Goal: Task Accomplishment & Management: Complete application form

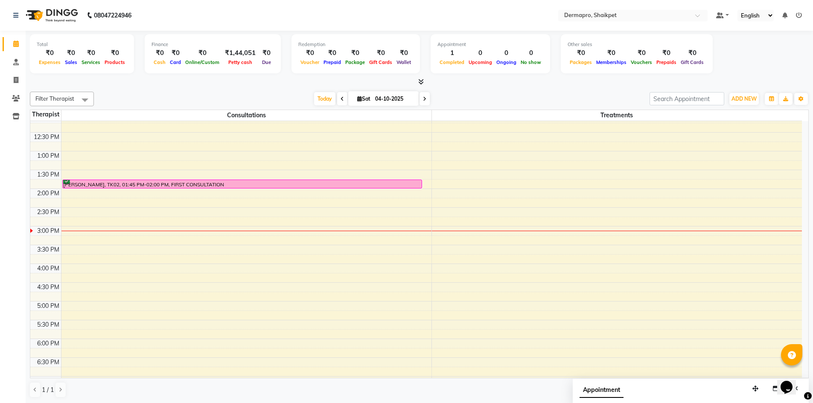
scroll to position [163, 0]
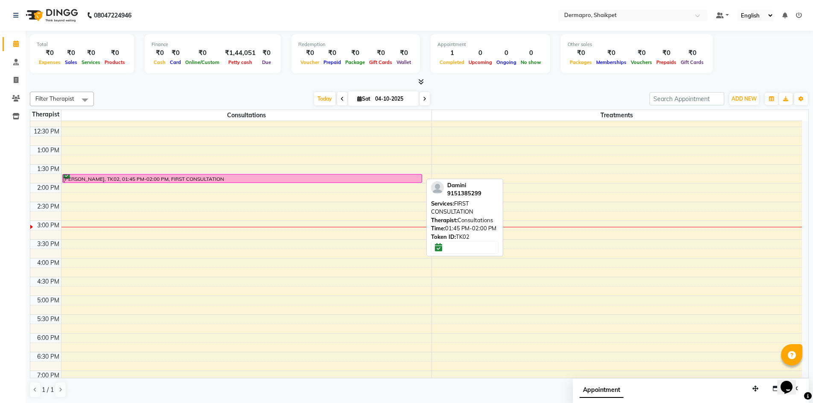
click at [376, 181] on div at bounding box center [242, 182] width 359 height 3
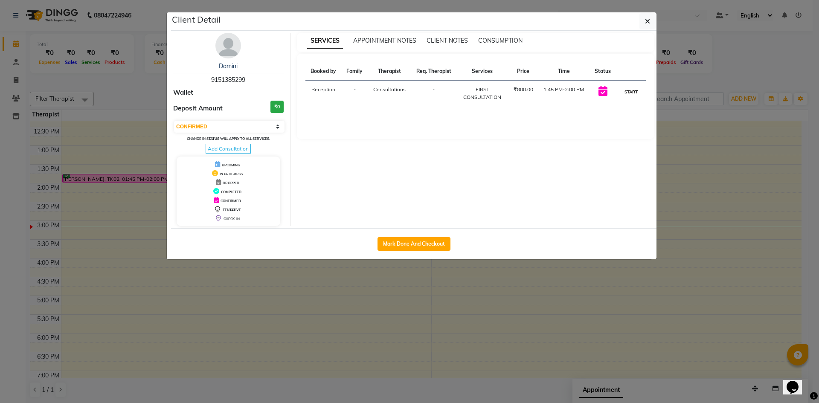
click at [628, 93] on button "START" at bounding box center [631, 92] width 17 height 11
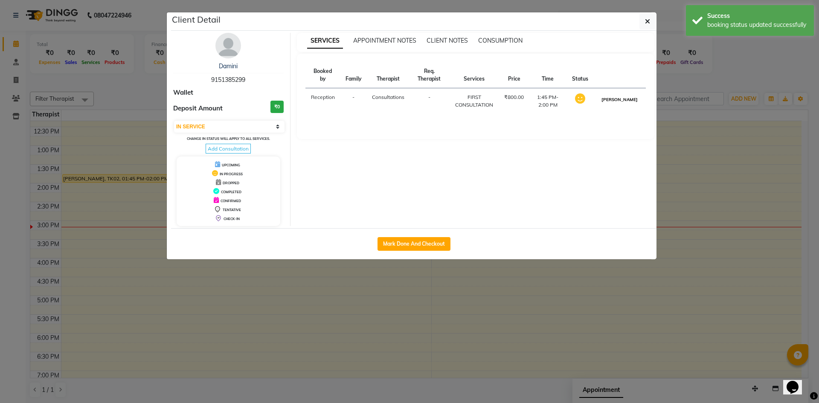
click at [625, 101] on button "MARK DONE" at bounding box center [619, 99] width 41 height 11
select select "3"
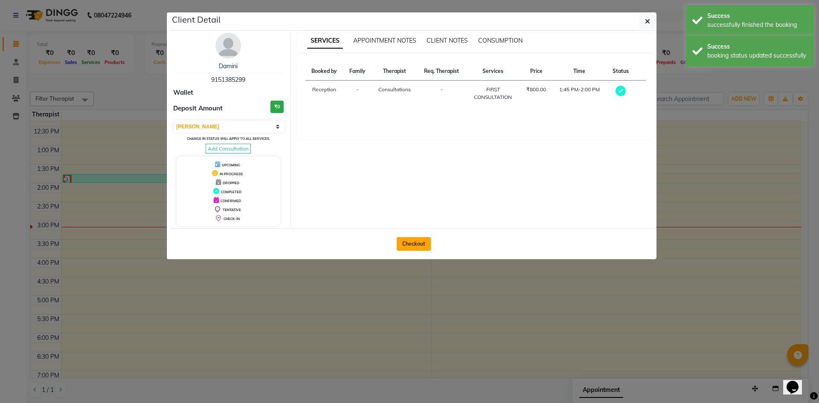
click at [415, 242] on button "Checkout" at bounding box center [414, 244] width 34 height 14
select select "service"
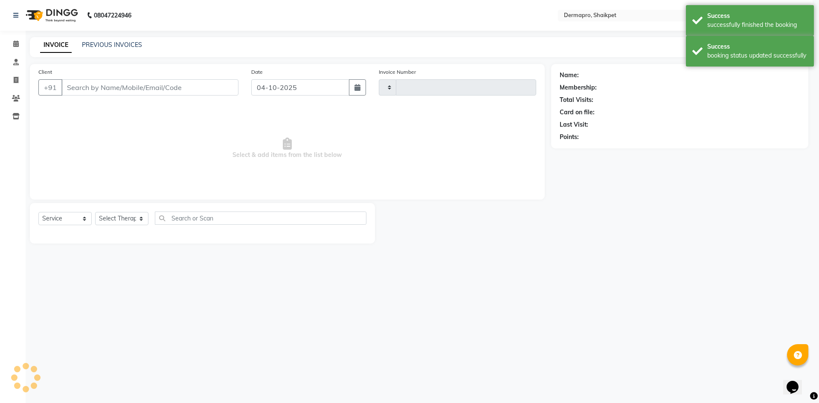
type input "0414"
select select "5996"
type input "91******99"
select select "43026"
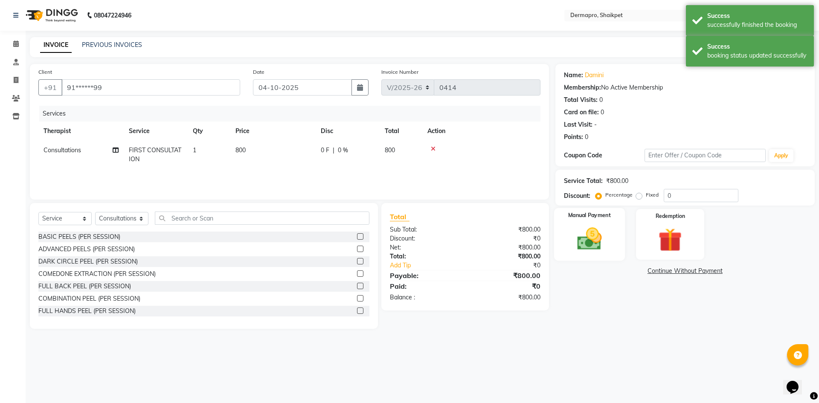
click at [588, 245] on img at bounding box center [590, 239] width 40 height 28
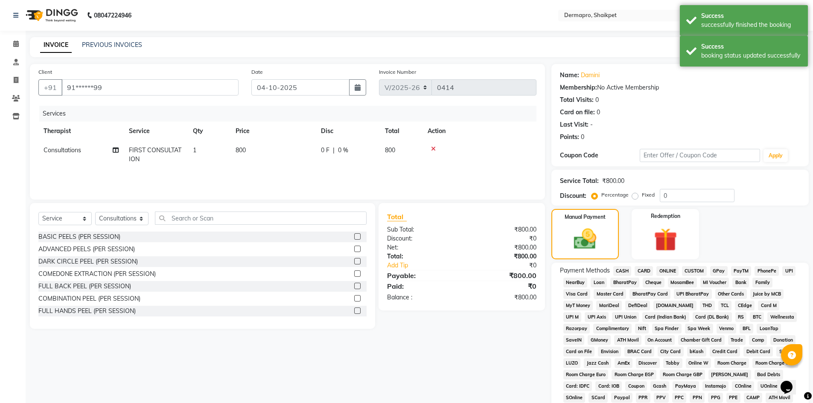
click at [763, 270] on span "PhonePe" at bounding box center [766, 271] width 24 height 10
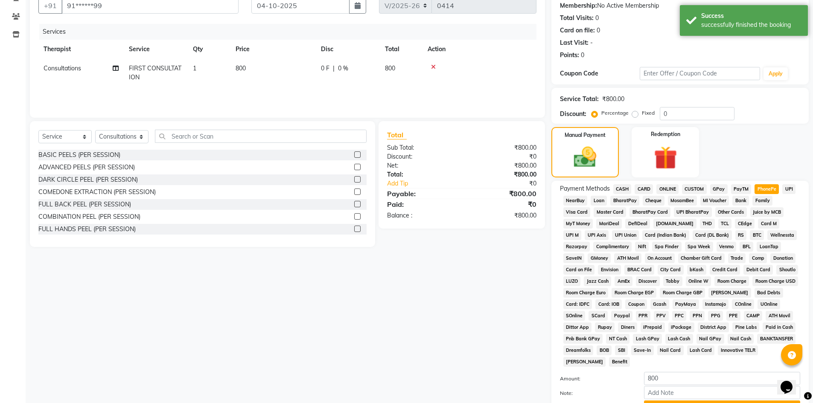
scroll to position [98, 0]
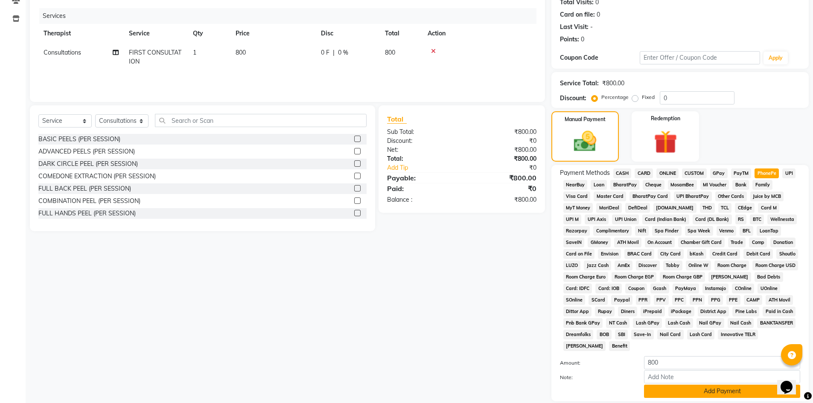
click at [733, 390] on button "Add Payment" at bounding box center [722, 391] width 156 height 13
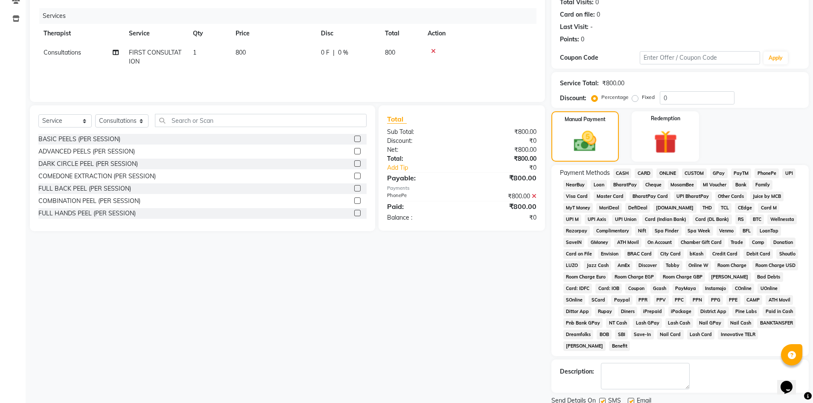
scroll to position [129, 0]
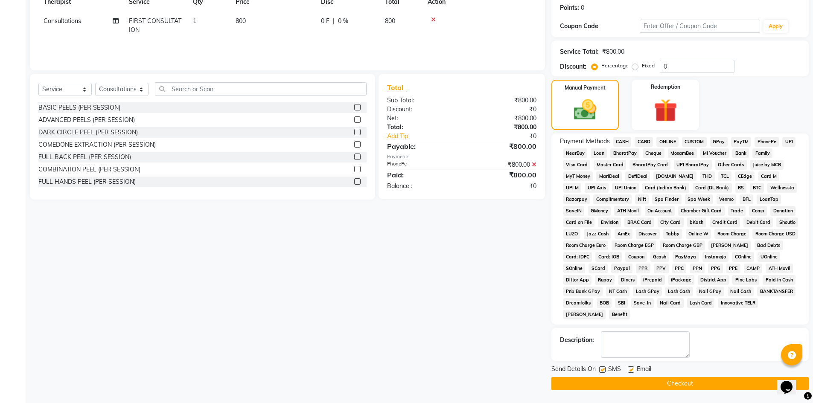
click at [679, 385] on button "Checkout" at bounding box center [679, 383] width 257 height 13
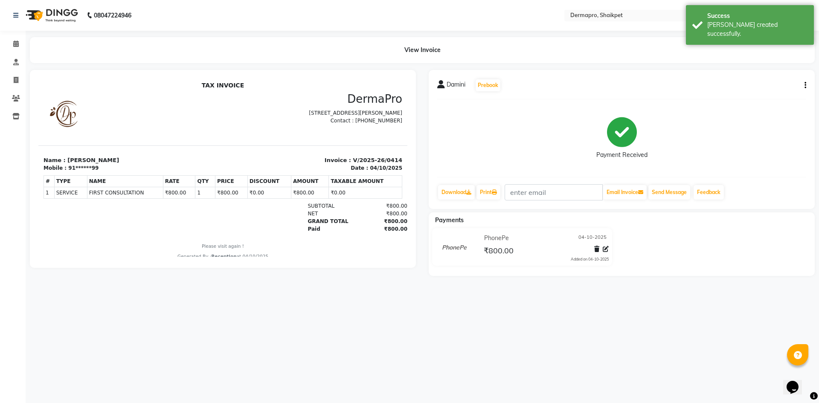
select select "service"
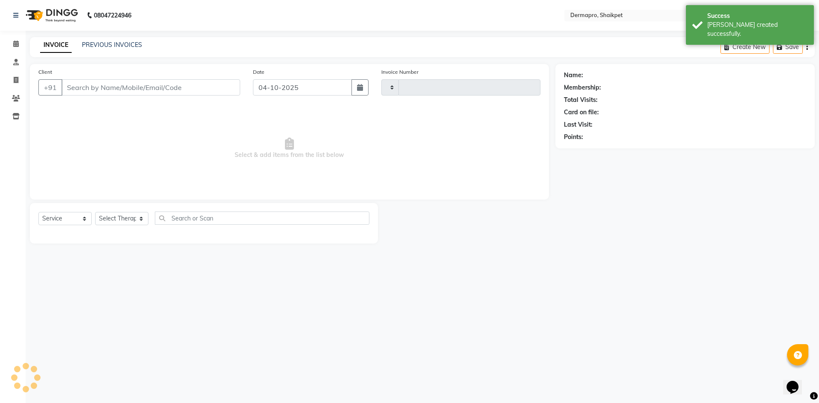
type input "0415"
select select "5996"
type input "91******99"
select select "43026"
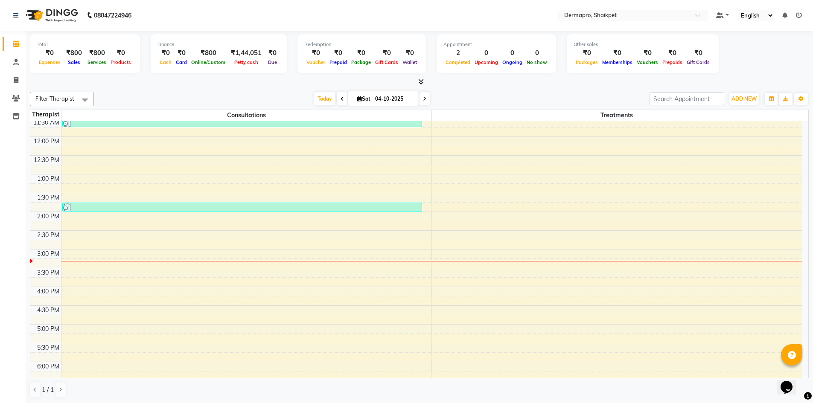
scroll to position [117, 0]
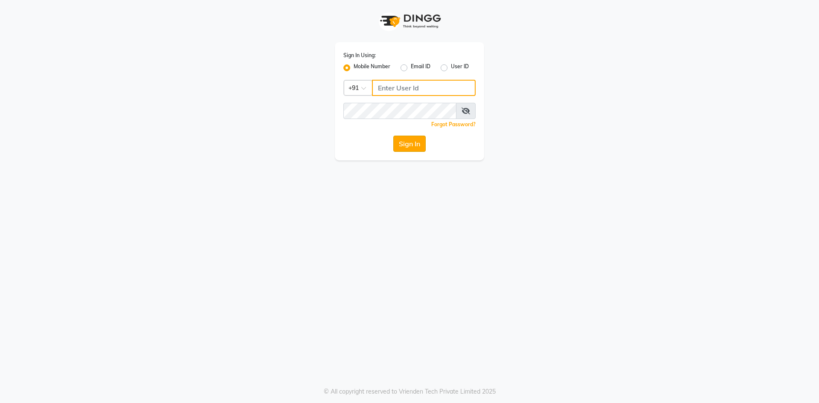
type input "8374195350"
click at [406, 145] on button "Sign In" at bounding box center [409, 144] width 32 height 16
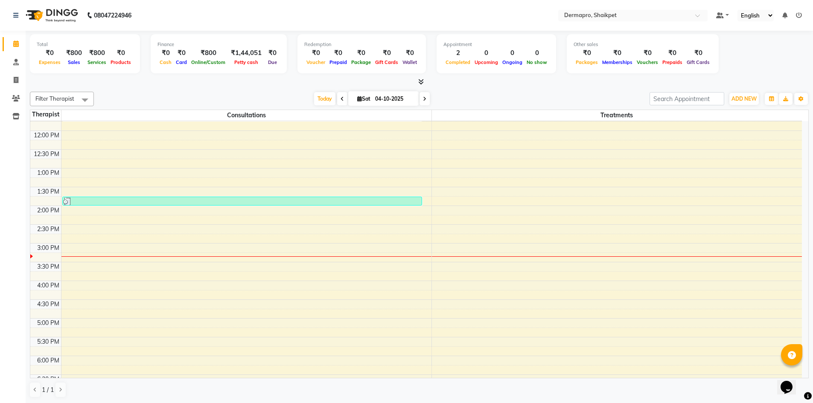
scroll to position [151, 0]
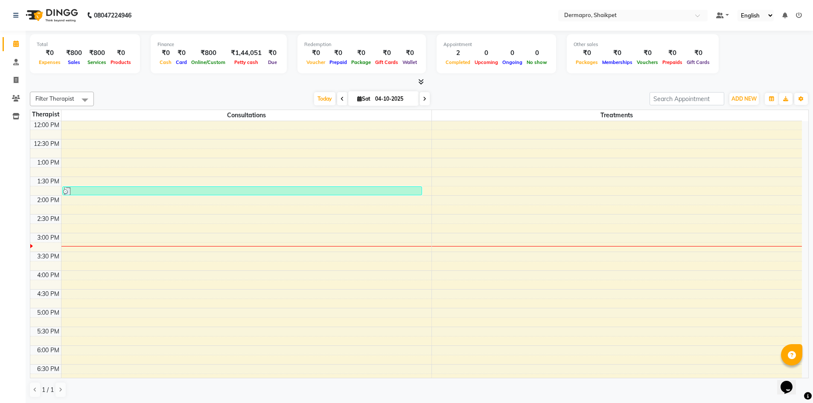
click at [103, 294] on div "8:00 AM 8:30 AM 9:00 AM 9:30 AM 10:00 AM 10:30 AM 11:00 AM 11:30 AM 12:00 PM 12…" at bounding box center [415, 215] width 771 height 488
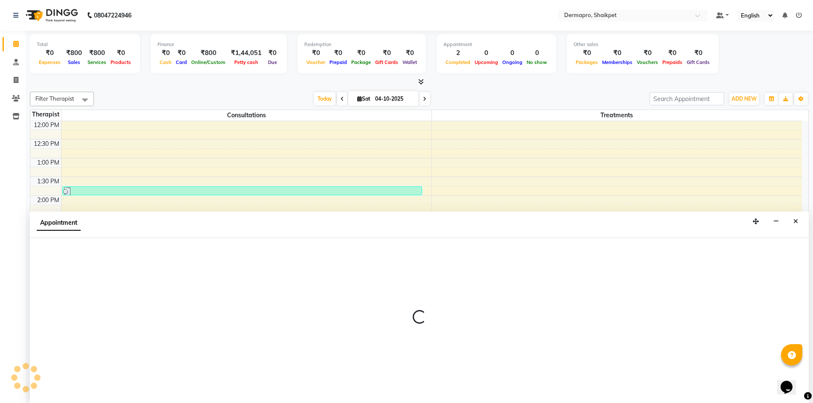
scroll to position [0, 0]
select select "43026"
select select "990"
select select "tentative"
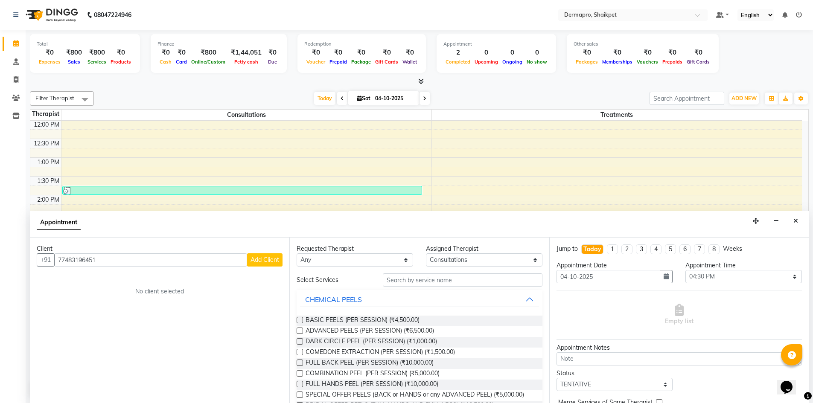
type input "77483196451"
click at [258, 262] on span "Add Client" at bounding box center [264, 260] width 29 height 8
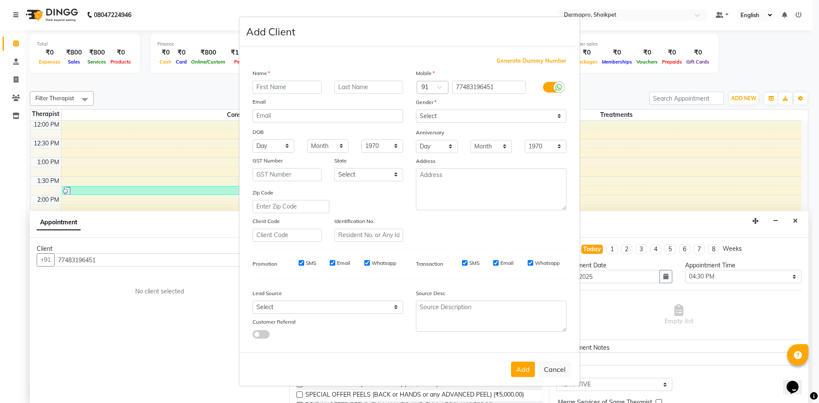
click at [308, 79] on div "Name" at bounding box center [327, 75] width 163 height 12
click at [304, 87] on input "text" at bounding box center [287, 87] width 69 height 13
type input "a"
type input "[PERSON_NAME]"
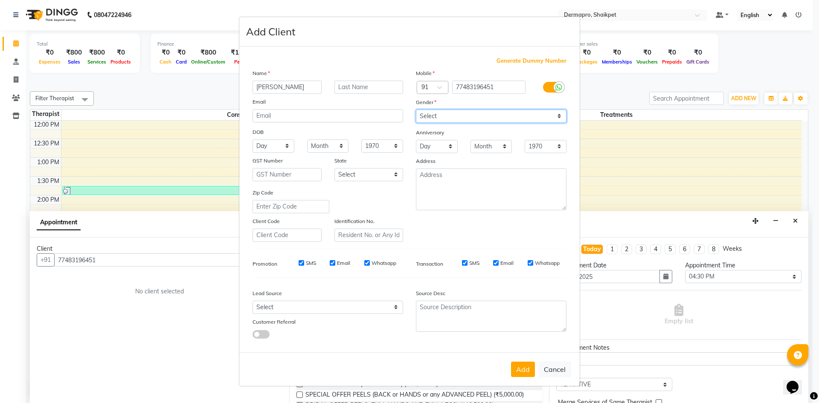
click at [560, 115] on select "Select [DEMOGRAPHIC_DATA] [DEMOGRAPHIC_DATA] Other Prefer Not To Say" at bounding box center [491, 116] width 151 height 13
select select "[DEMOGRAPHIC_DATA]"
click at [416, 110] on select "Select [DEMOGRAPHIC_DATA] [DEMOGRAPHIC_DATA] Other Prefer Not To Say" at bounding box center [491, 116] width 151 height 13
click at [523, 367] on button "Add" at bounding box center [523, 369] width 24 height 15
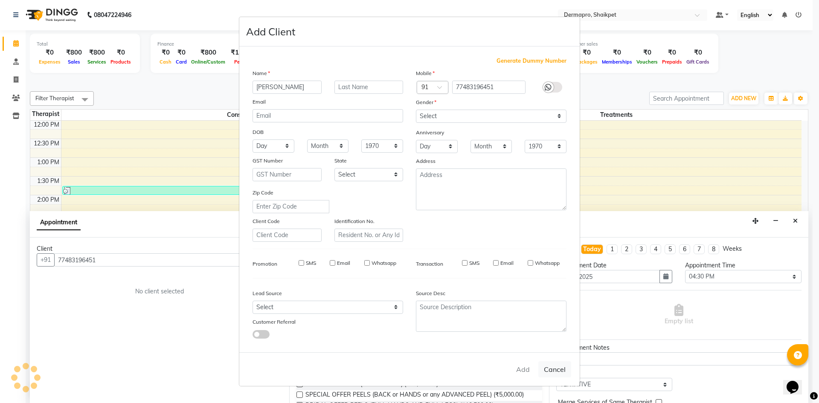
type input "77*******51"
select select
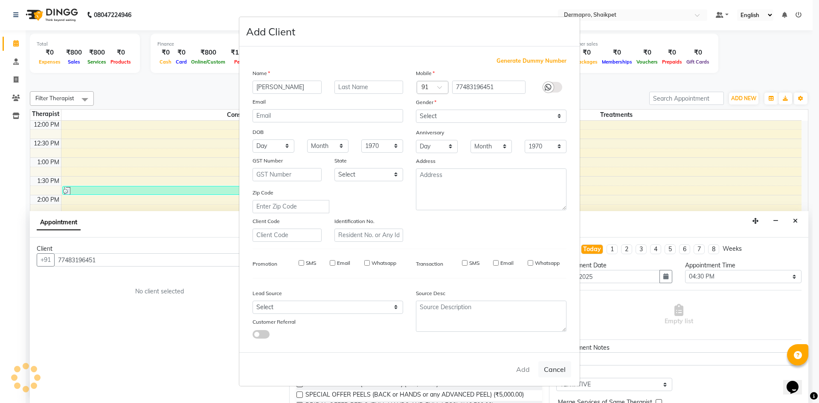
select select
checkbox input "false"
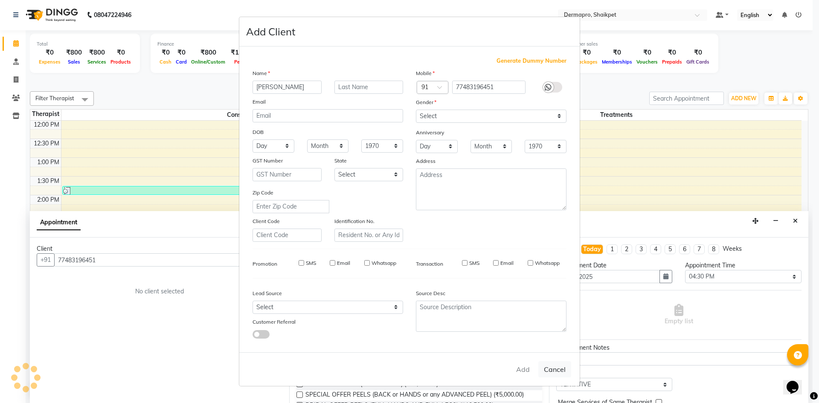
checkbox input "false"
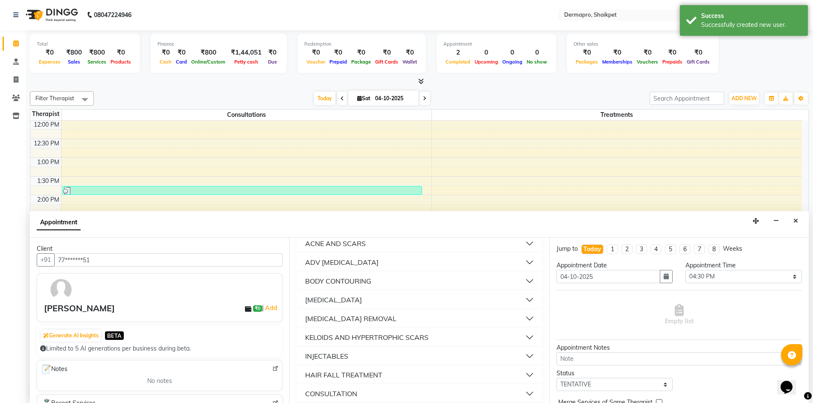
scroll to position [288, 0]
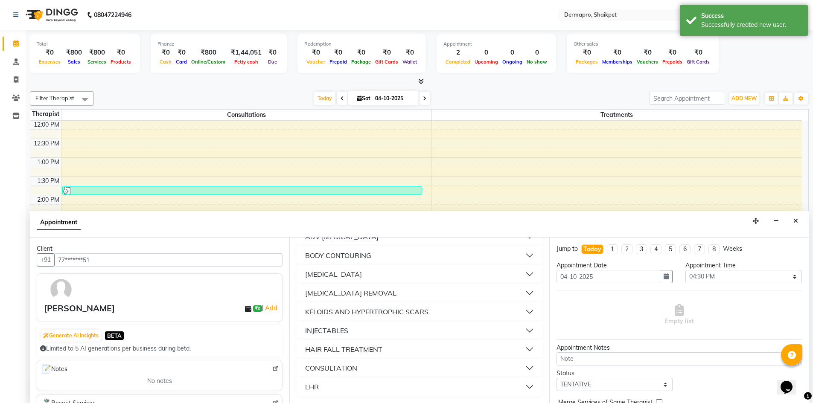
click at [407, 366] on button "CONSULTATION" at bounding box center [419, 368] width 239 height 15
click at [299, 387] on label at bounding box center [300, 389] width 6 height 6
click at [299, 387] on input "checkbox" at bounding box center [300, 390] width 6 height 6
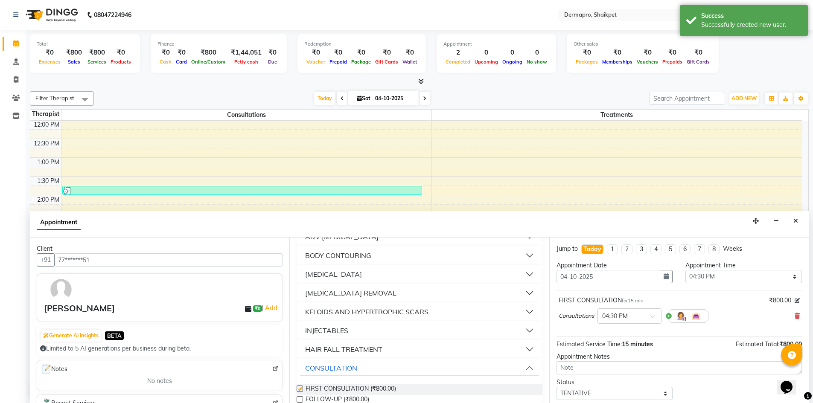
checkbox input "false"
click at [661, 390] on select "Select TENTATIVE CONFIRM CHECK-IN UPCOMING" at bounding box center [614, 393] width 116 height 13
select select "confirm booking"
click at [556, 387] on select "Select TENTATIVE CONFIRM CHECK-IN UPCOMING" at bounding box center [614, 393] width 116 height 13
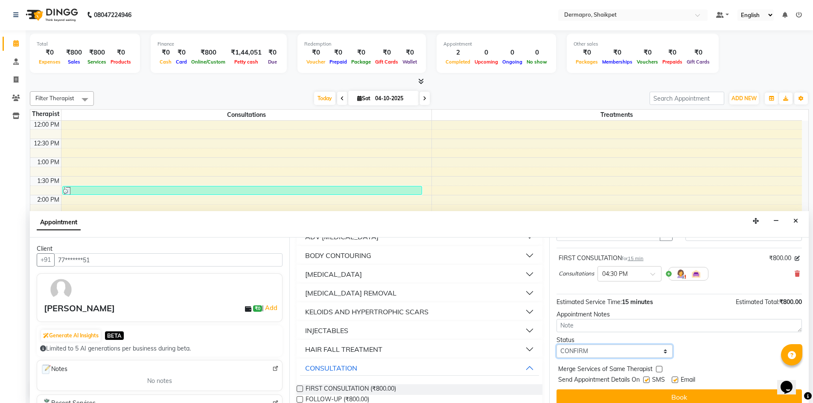
scroll to position [49, 0]
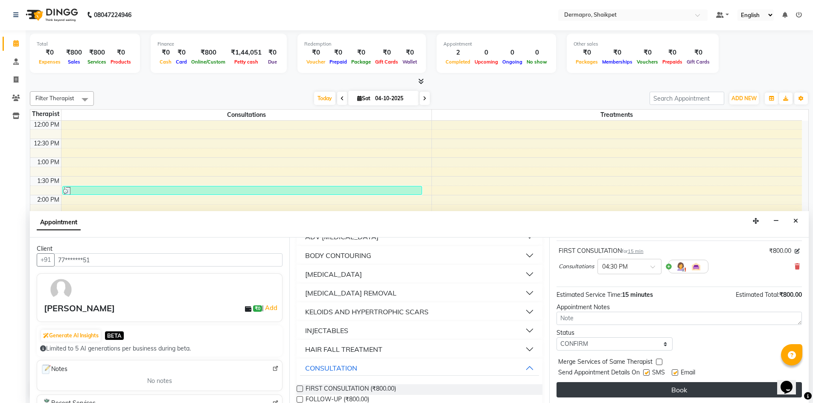
click at [685, 390] on button "Book" at bounding box center [678, 389] width 245 height 15
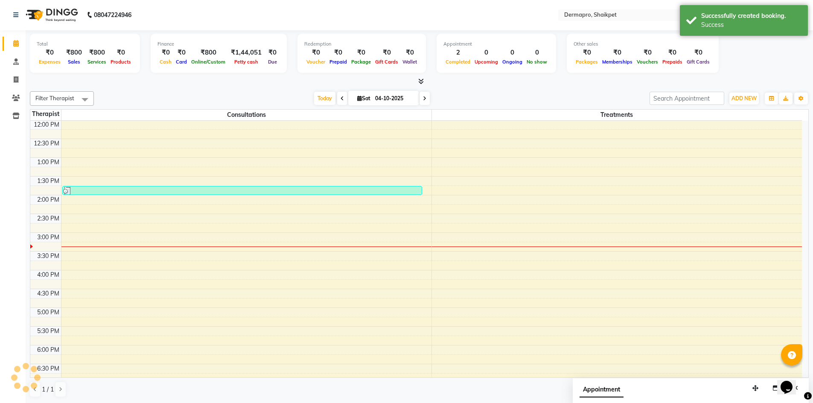
scroll to position [0, 0]
